Goal: Information Seeking & Learning: Learn about a topic

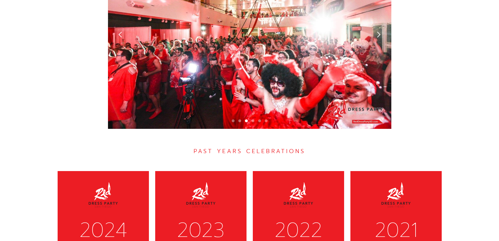
scroll to position [1951, 0]
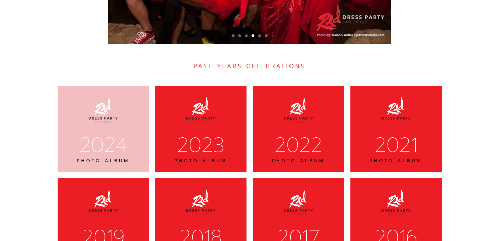
click at [100, 132] on div "2024" at bounding box center [103, 145] width 75 height 26
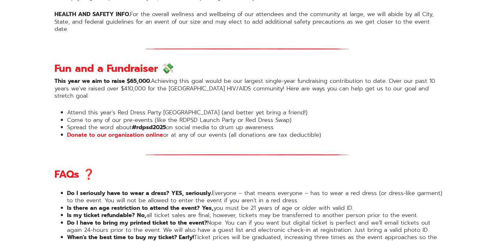
scroll to position [692, 0]
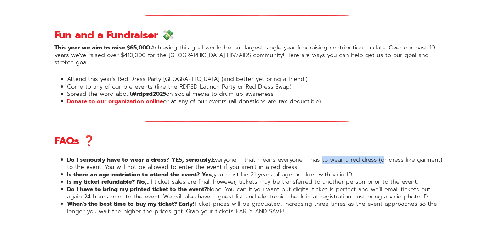
drag, startPoint x: 323, startPoint y: 136, endPoint x: 385, endPoint y: 135, distance: 62.0
click at [385, 156] on li "Do I seriously have to wear a dress? YES, seriously. Everyone – that means ever…" at bounding box center [256, 163] width 378 height 15
drag, startPoint x: 129, startPoint y: 33, endPoint x: 140, endPoint y: 35, distance: 11.2
click at [140, 43] on strong "This year we aim to raise $65,000." at bounding box center [102, 47] width 96 height 9
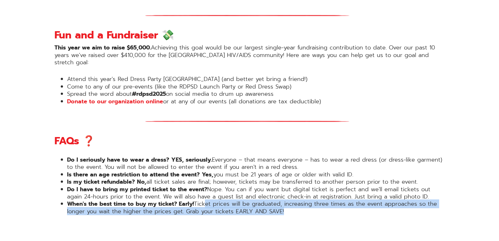
drag, startPoint x: 206, startPoint y: 184, endPoint x: 311, endPoint y: 189, distance: 104.3
click at [311, 200] on li "When's the best time to buy my ticket? Early! Ticket prices will be graduated, …" at bounding box center [256, 207] width 378 height 15
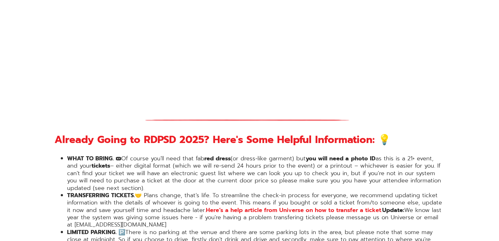
scroll to position [976, 0]
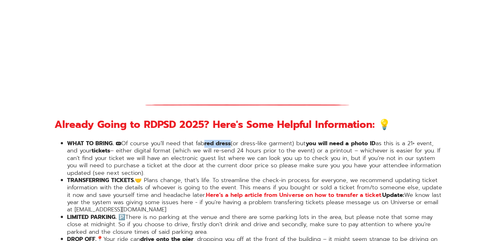
drag, startPoint x: 206, startPoint y: 116, endPoint x: 233, endPoint y: 116, distance: 26.5
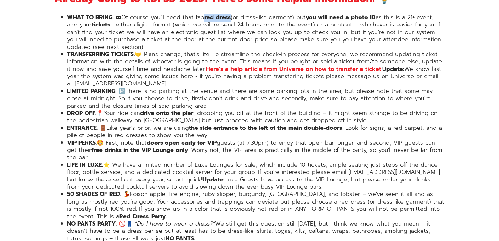
scroll to position [1133, 0]
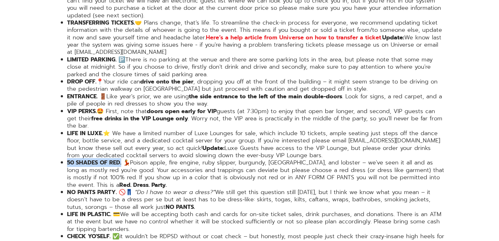
drag, startPoint x: 67, startPoint y: 139, endPoint x: 122, endPoint y: 143, distance: 54.6
click at [122, 143] on ul "WHAT TO BRING. 🎟 Of course you'll need that fab red dress (or dress-like garmen…" at bounding box center [249, 122] width 390 height 280
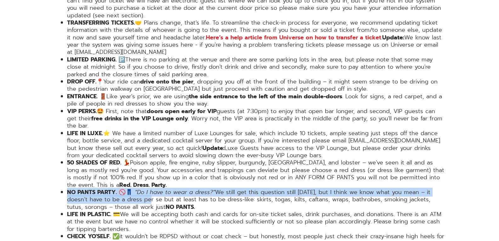
drag, startPoint x: 67, startPoint y: 172, endPoint x: 131, endPoint y: 173, distance: 64.5
click at [131, 189] on li "NO PANTS PARTY. 🚫👖 “Do I have to wear a dress?” We still get this question stil…" at bounding box center [256, 200] width 378 height 22
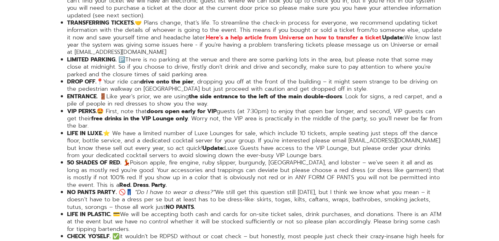
click at [154, 189] on li "NO PANTS PARTY. 🚫👖 “Do I have to wear a dress?” We still get this question stil…" at bounding box center [256, 200] width 378 height 22
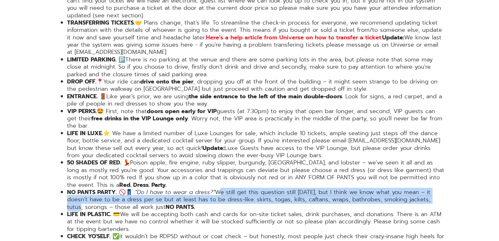
drag, startPoint x: 217, startPoint y: 172, endPoint x: 423, endPoint y: 174, distance: 205.9
click at [423, 189] on li "NO PANTS PARTY. 🚫👖 “Do I have to wear a dress?” We still get this question stil…" at bounding box center [256, 200] width 378 height 22
click at [201, 189] on li "NO PANTS PARTY. 🚫👖 “Do I have to wear a dress?” We still get this question stil…" at bounding box center [256, 200] width 378 height 22
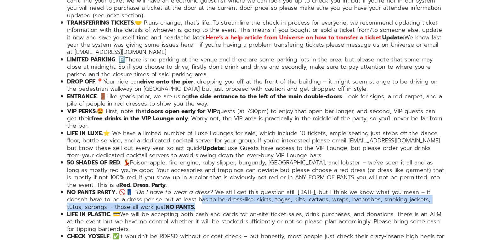
drag, startPoint x: 184, startPoint y: 178, endPoint x: 383, endPoint y: 182, distance: 199.6
click at [383, 189] on li "NO PANTS PARTY. 🚫👖 “Do I have to wear a dress?” We still get this question stil…" at bounding box center [256, 200] width 378 height 22
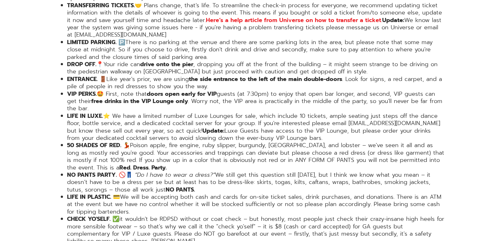
scroll to position [1196, 0]
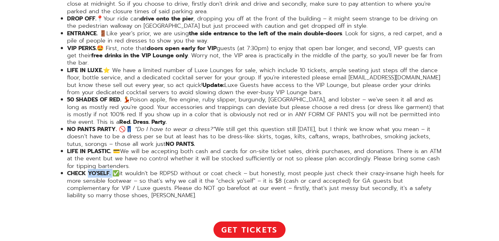
drag, startPoint x: 89, startPoint y: 152, endPoint x: 119, endPoint y: 152, distance: 30.2
click at [119, 169] on strong "CHECK YO'SELF. ✅" at bounding box center [93, 173] width 52 height 9
click at [207, 170] on li "CHECK YO'SELF. ✅ it wouldn't be RDPSD without or coat check – but honestly, mos…" at bounding box center [256, 185] width 378 height 30
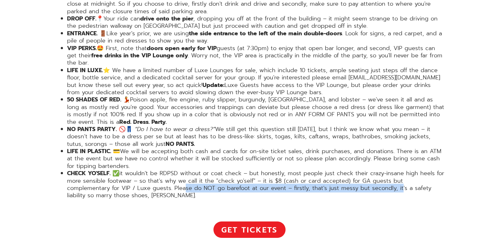
drag, startPoint x: 138, startPoint y: 167, endPoint x: 353, endPoint y: 168, distance: 214.7
click at [353, 170] on li "CHECK YO'SELF. ✅ it wouldn't be RDPSD without or coat check – but honestly, mos…" at bounding box center [256, 185] width 378 height 30
click at [283, 170] on li "CHECK YO'SELF. ✅ it wouldn't be RDPSD without or coat check – but honestly, mos…" at bounding box center [256, 185] width 378 height 30
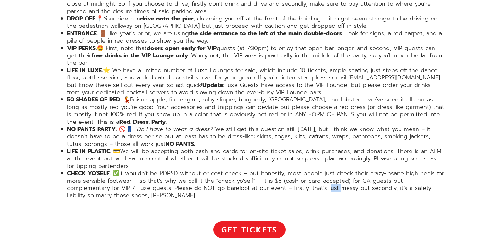
click at [282, 170] on li "CHECK YO'SELF. ✅ it wouldn't be RDPSD without or coat check – but honestly, mos…" at bounding box center [256, 185] width 378 height 30
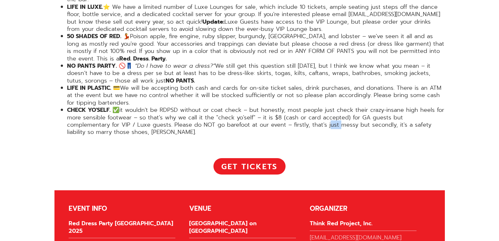
scroll to position [1259, 0]
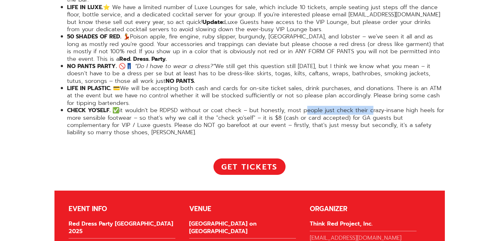
drag, startPoint x: 304, startPoint y: 90, endPoint x: 369, endPoint y: 88, distance: 64.9
click at [369, 107] on li "CHECK YO'SELF. ✅ it wouldn't be RDPSD without or coat check – but honestly, mos…" at bounding box center [256, 122] width 378 height 30
drag, startPoint x: 119, startPoint y: 44, endPoint x: 133, endPoint y: 44, distance: 13.9
click at [133, 62] on strong "NO PANTS PARTY. 🚫👖" at bounding box center [99, 66] width 65 height 9
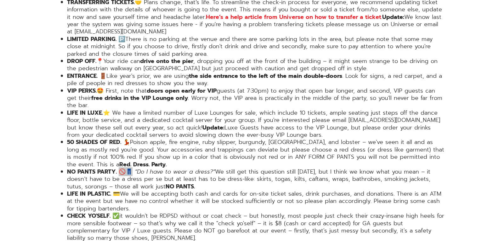
scroll to position [1165, 0]
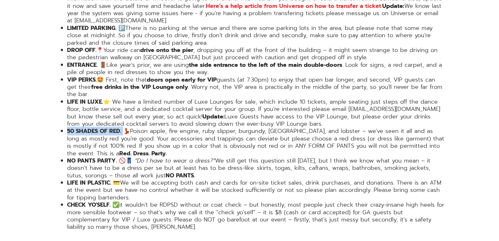
drag, startPoint x: 64, startPoint y: 108, endPoint x: 124, endPoint y: 111, distance: 59.6
click at [124, 111] on ul "WHAT TO BRING. 🎟 Of course you'll need that fab red dress (or dress-like garmen…" at bounding box center [249, 91] width 390 height 280
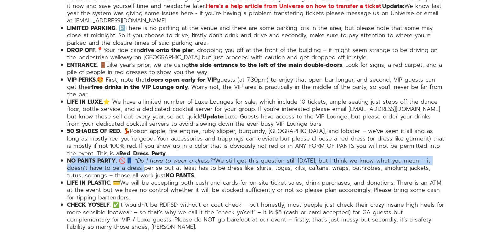
drag, startPoint x: 96, startPoint y: 140, endPoint x: 127, endPoint y: 142, distance: 30.9
click at [127, 157] on li "NO PANTS PARTY. 🚫👖 “Do I have to wear a dress?” We still get this question stil…" at bounding box center [256, 168] width 378 height 22
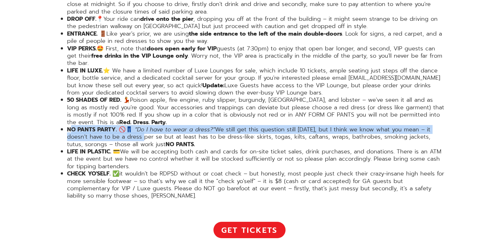
scroll to position [1196, 0]
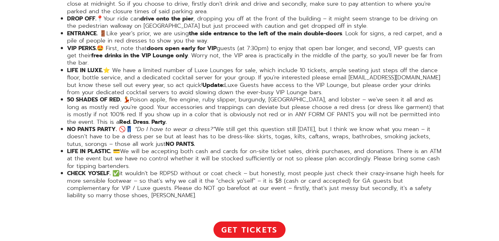
click at [54, 122] on ul "WHAT TO BRING. 🎟 Of course you'll need that fab red dress (or dress-like garmen…" at bounding box center [249, 59] width 390 height 280
drag, startPoint x: 70, startPoint y: 151, endPoint x: 118, endPoint y: 150, distance: 48.2
click at [118, 169] on strong "CHECK YO'SELF. ✅" at bounding box center [93, 173] width 52 height 9
drag, startPoint x: 127, startPoint y: 166, endPoint x: 251, endPoint y: 168, distance: 124.7
click at [251, 170] on li "CHECK YO'SELF. ✅ it wouldn't be RDPSD without or coat check – but honestly, mos…" at bounding box center [256, 185] width 378 height 30
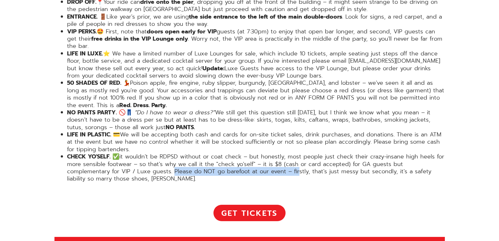
scroll to position [1228, 0]
